Goal: Find specific page/section: Find specific page/section

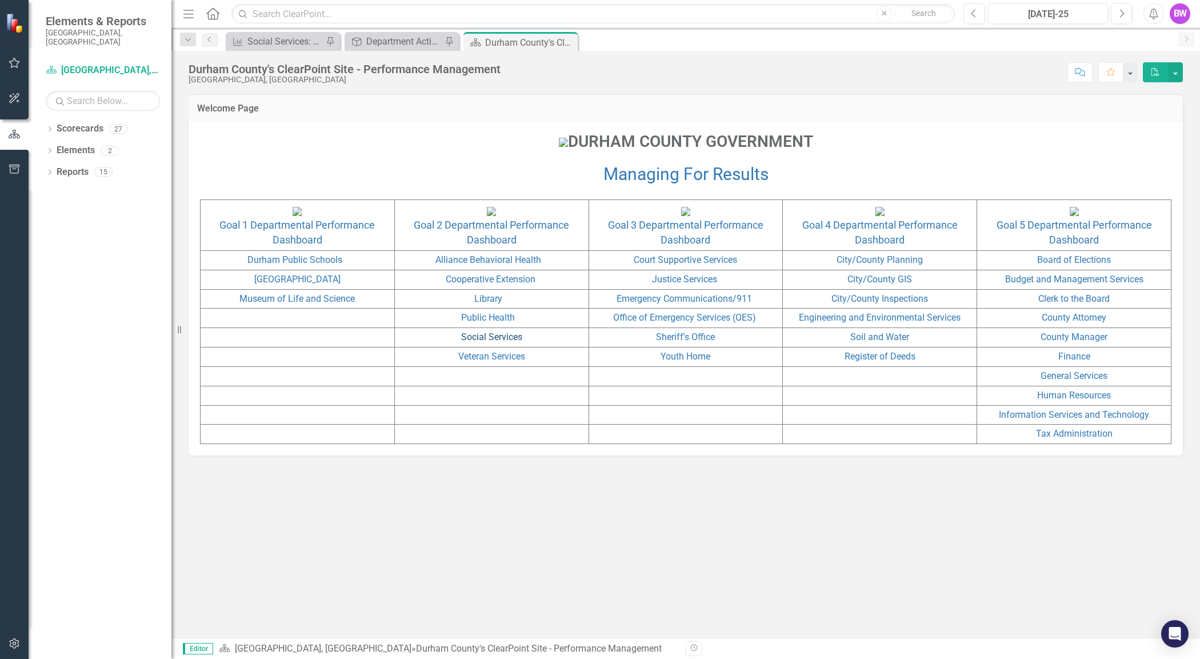
click at [490, 342] on link "Social Services" at bounding box center [491, 336] width 61 height 11
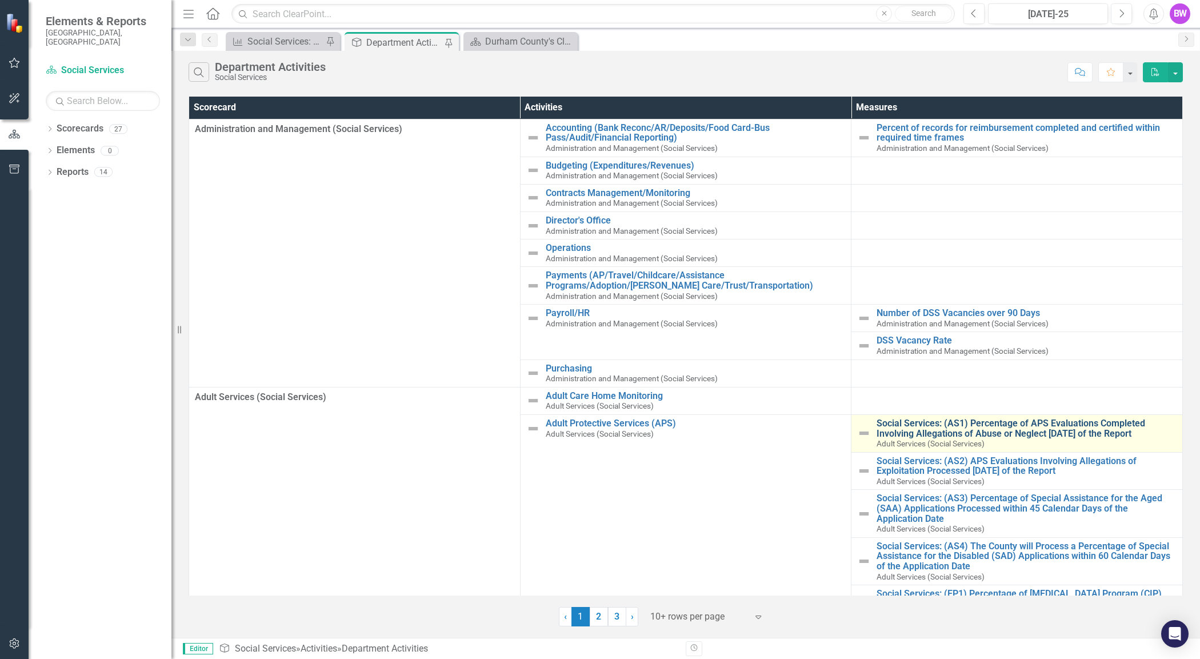
click at [927, 435] on link "Social Services: (AS1) Percentage of APS Evaluations Completed Involving Allega…" at bounding box center [1026, 428] width 300 height 20
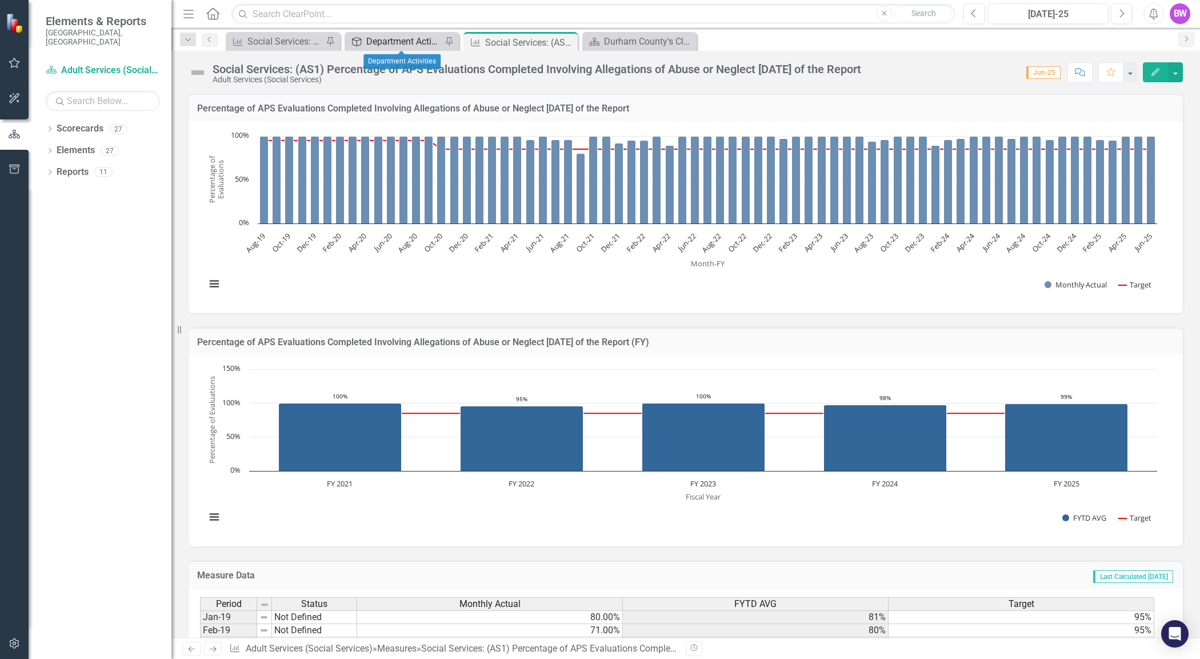
click at [388, 46] on div "Department Activities" at bounding box center [403, 41] width 75 height 14
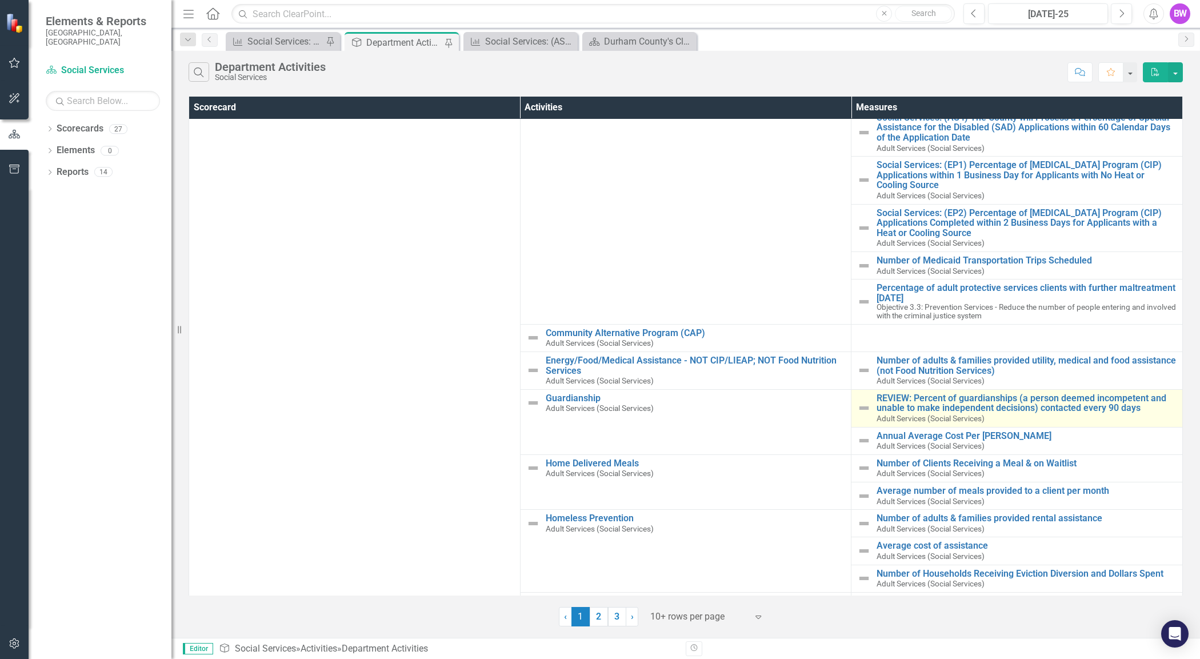
scroll to position [483, 0]
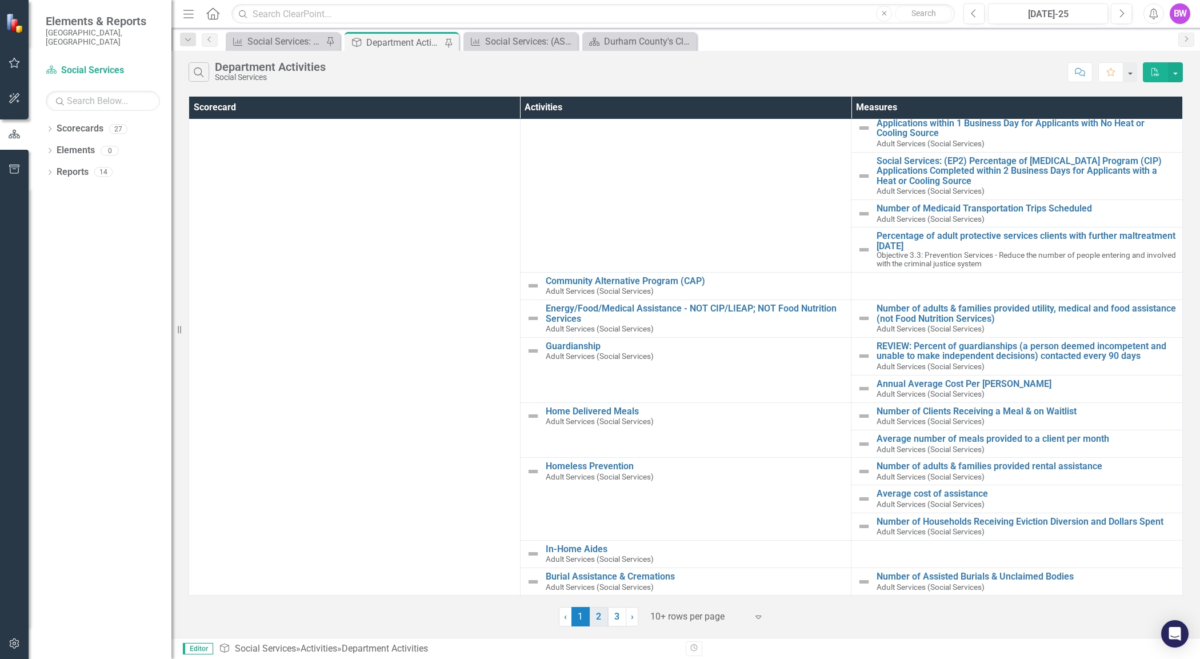
click at [599, 620] on link "2" at bounding box center [598, 616] width 18 height 19
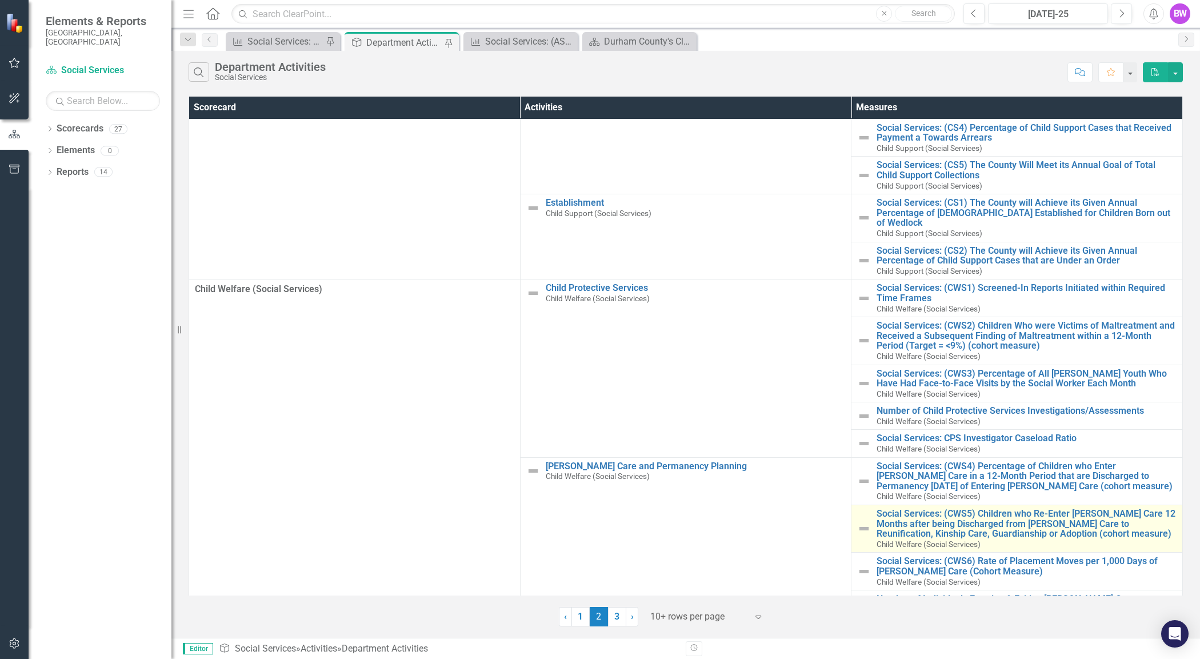
scroll to position [0, 0]
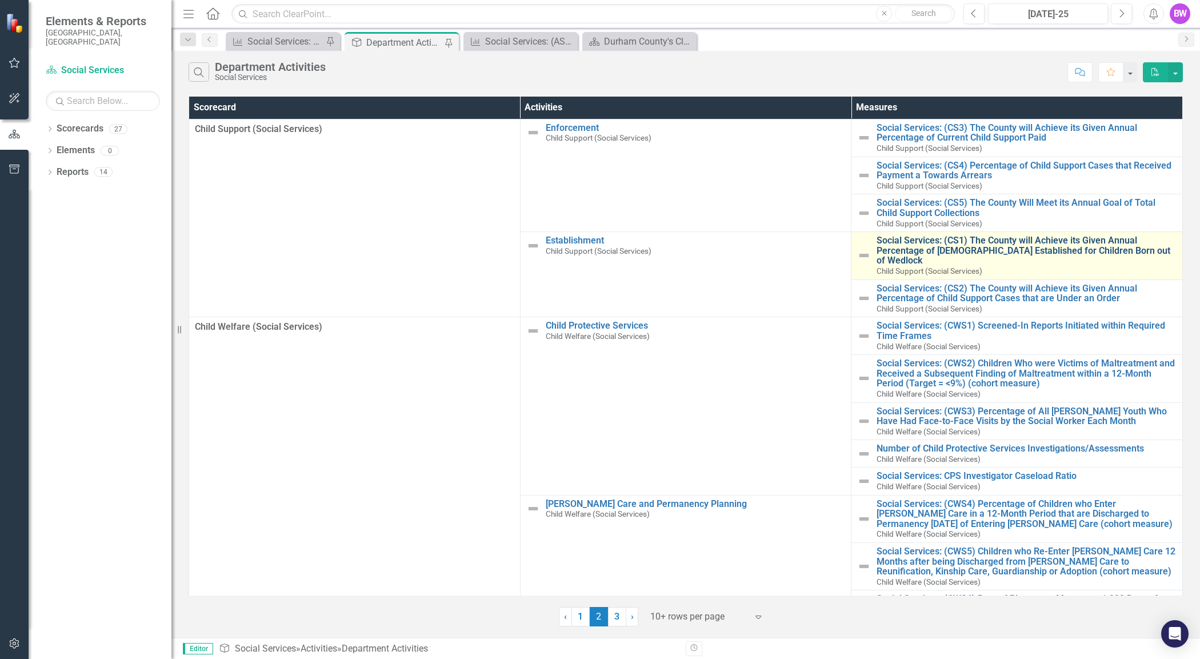
click at [943, 241] on link "Social Services: (CS1) The County will Achieve its Given Annual Percentage of […" at bounding box center [1026, 250] width 300 height 30
